Goal: Task Accomplishment & Management: Manage account settings

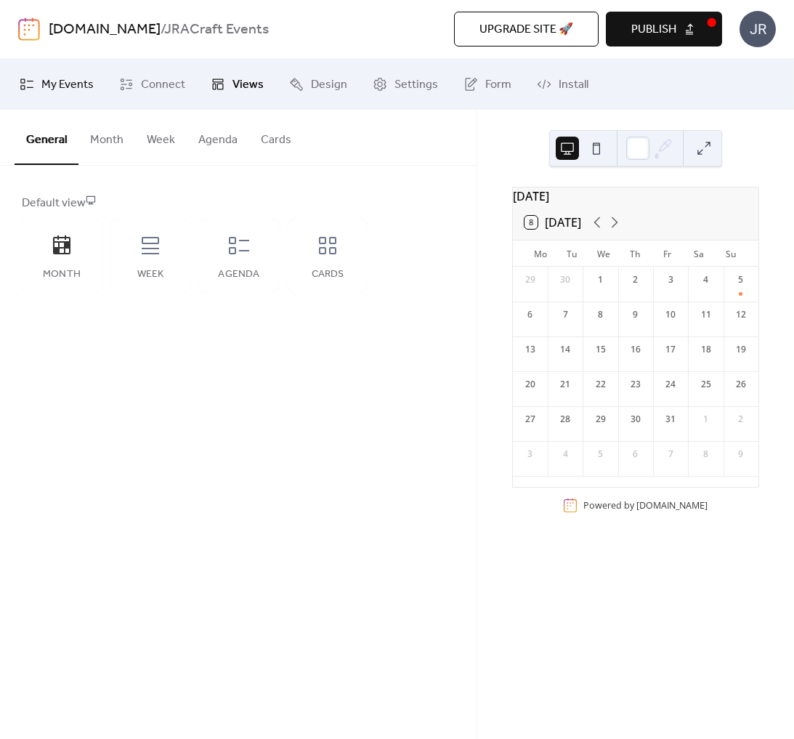
click at [59, 94] on span "My Events" at bounding box center [67, 84] width 52 height 17
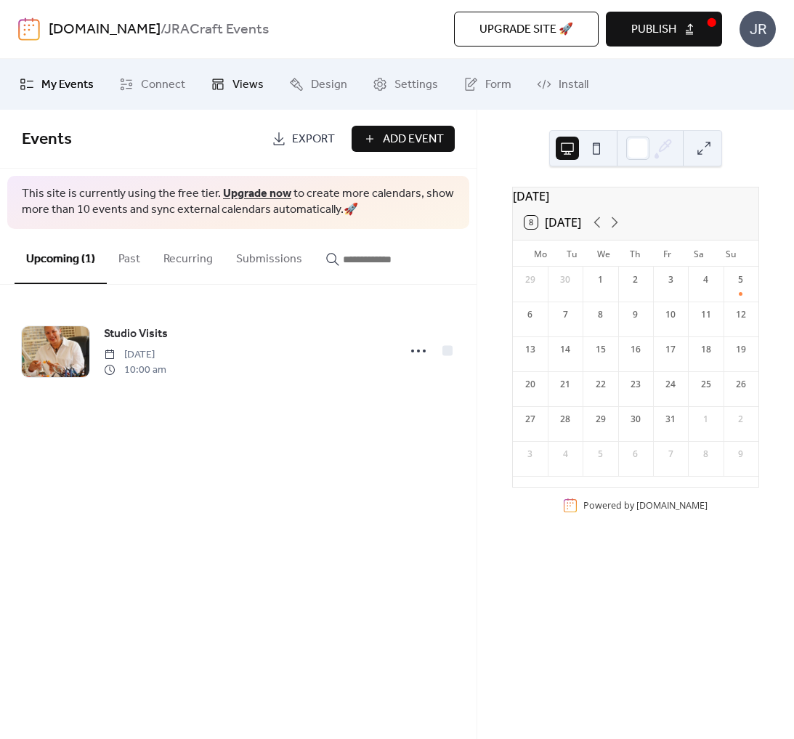
click at [229, 84] on link "Views" at bounding box center [237, 84] width 75 height 39
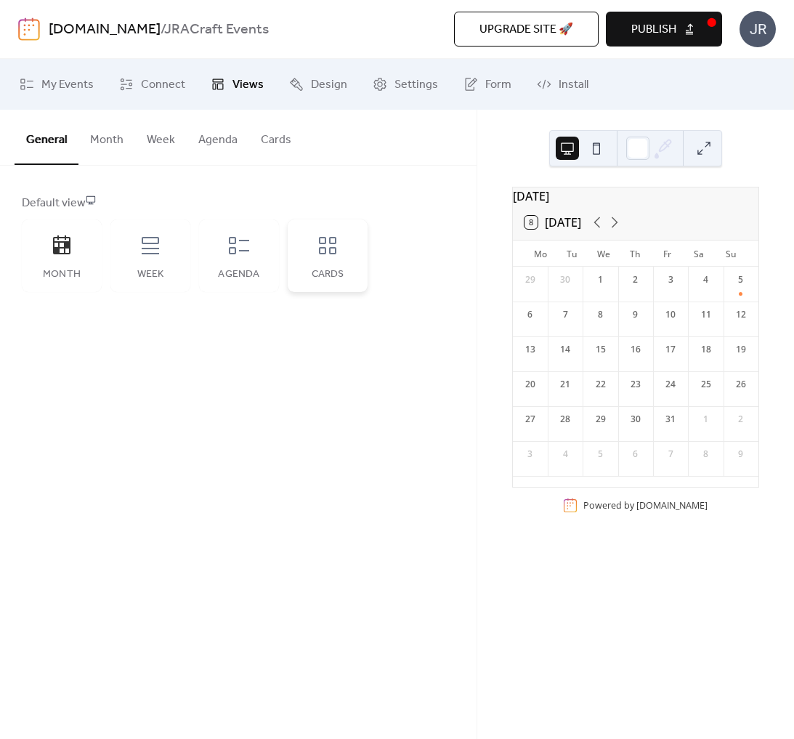
click at [340, 256] on div "Cards" at bounding box center [328, 255] width 80 height 73
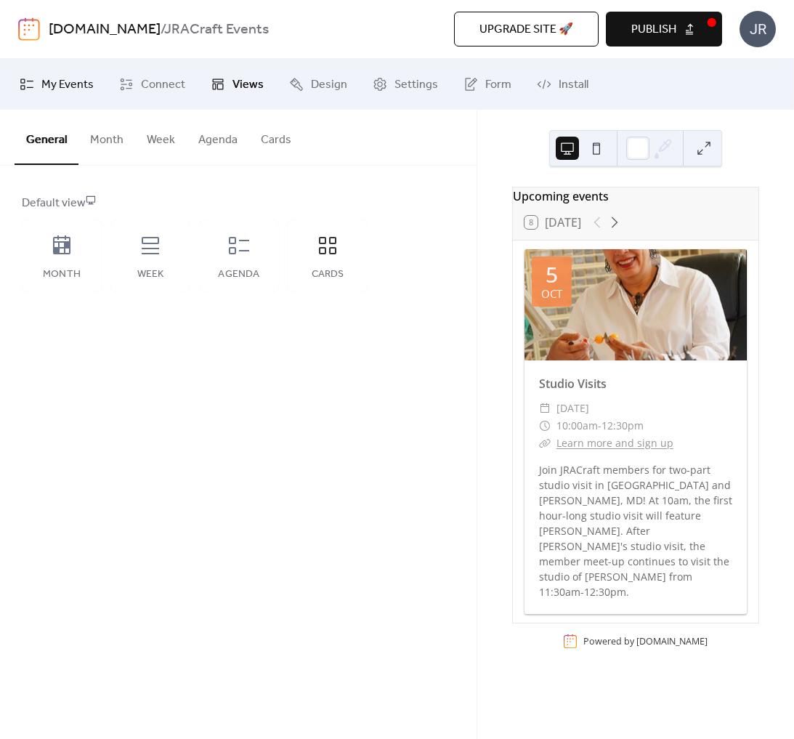
click at [43, 84] on span "My Events" at bounding box center [67, 84] width 52 height 17
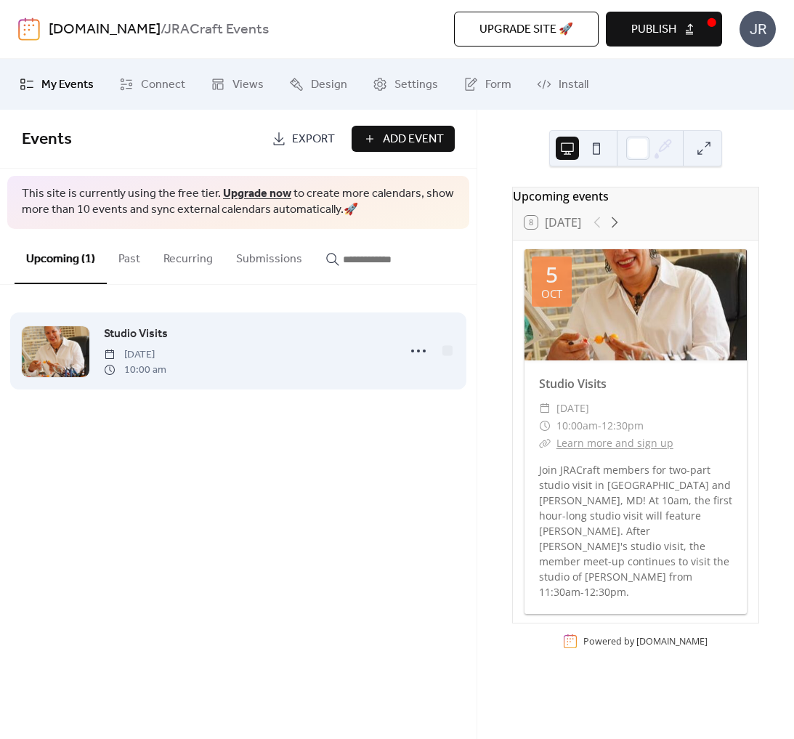
click at [354, 350] on div "Studio Visits [DATE] 10:00 am" at bounding box center [246, 351] width 285 height 52
click at [413, 352] on icon at bounding box center [418, 350] width 23 height 23
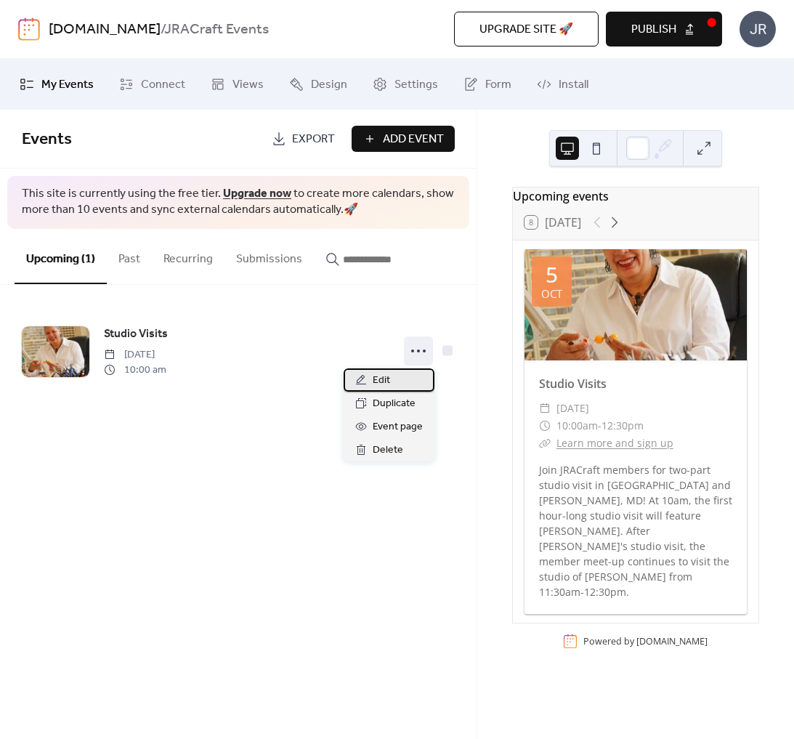
click at [386, 381] on span "Edit" at bounding box center [381, 380] width 17 height 17
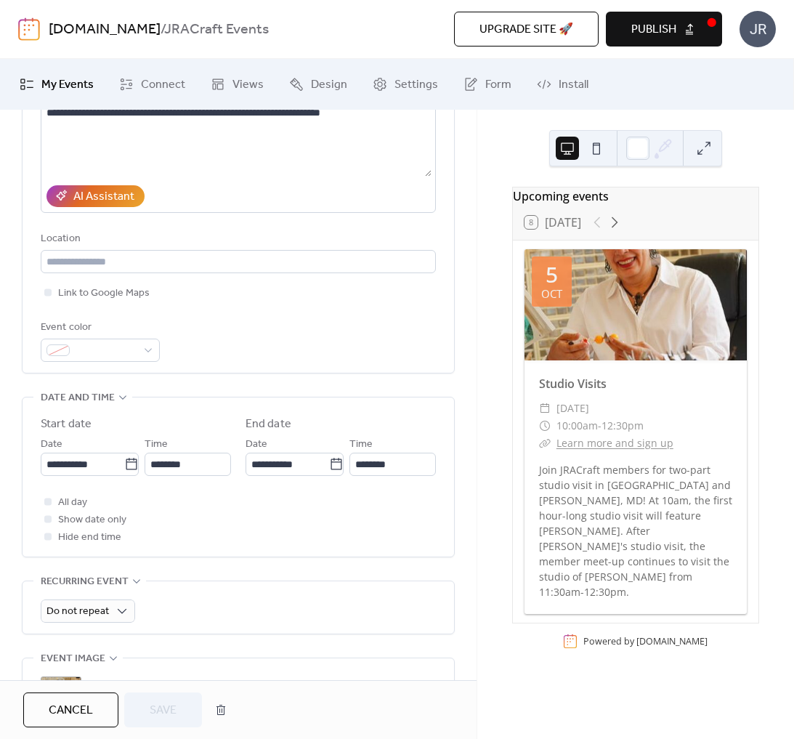
scroll to position [570, 0]
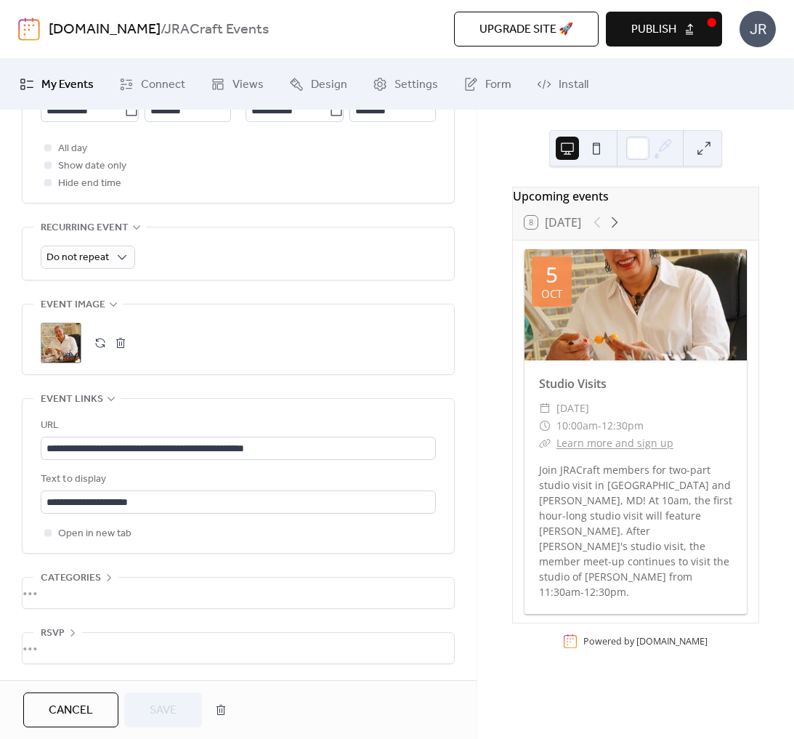
click at [122, 343] on button "button" at bounding box center [120, 343] width 20 height 20
click at [157, 707] on span "Save" at bounding box center [163, 710] width 27 height 17
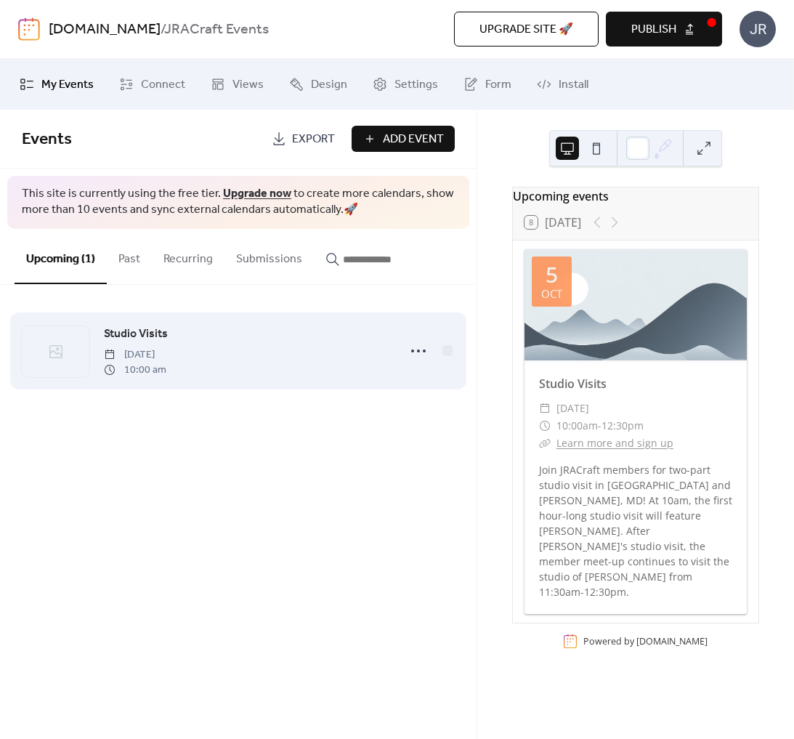
click at [62, 354] on icon at bounding box center [55, 351] width 13 height 13
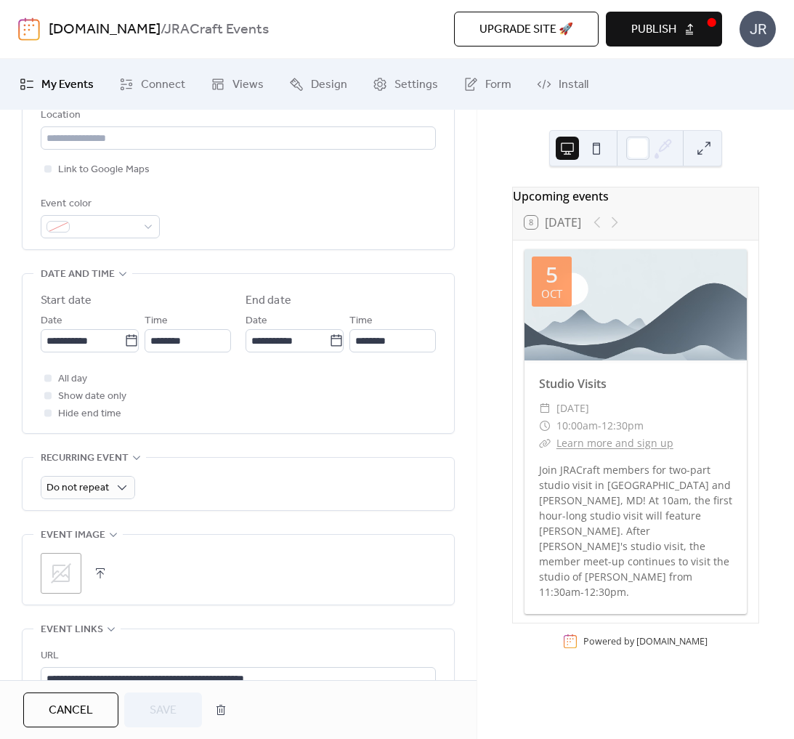
scroll to position [389, 0]
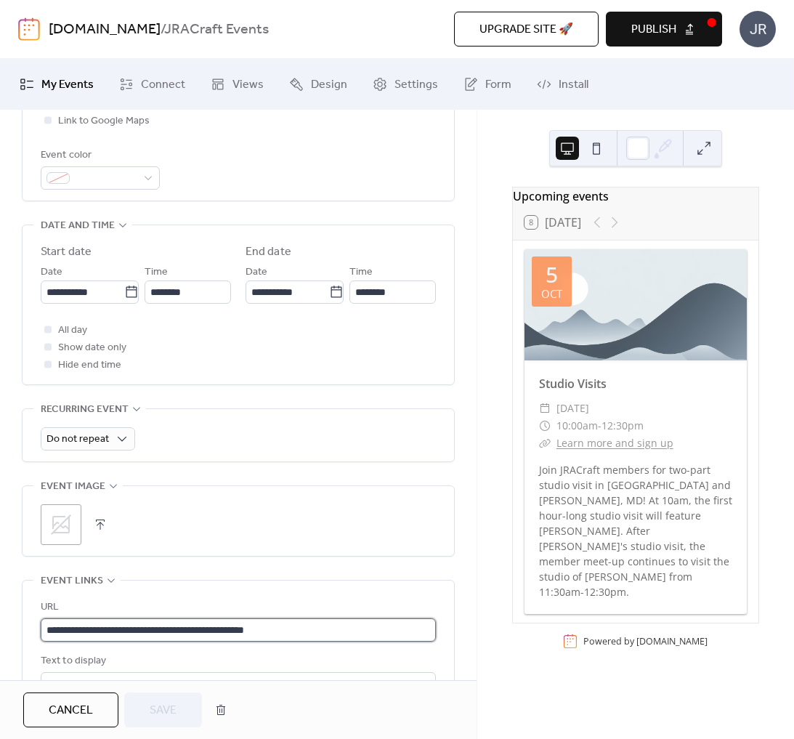
click at [339, 631] on input "**********" at bounding box center [238, 629] width 395 height 23
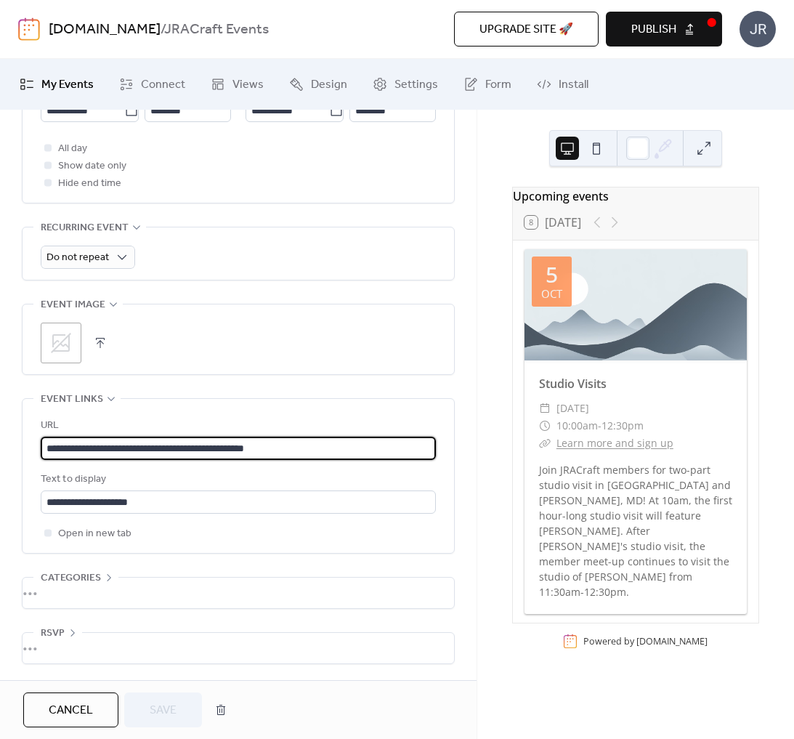
scroll to position [0, 0]
